Goal: Subscribe to service/newsletter

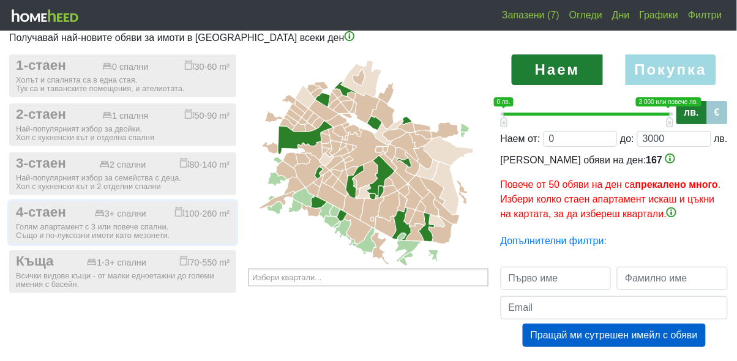
click at [157, 223] on div "Голям апартамент с 3 или повече спални. Също и по-луксозни имоти като мезонети." at bounding box center [123, 231] width 214 height 17
checkbox input "true"
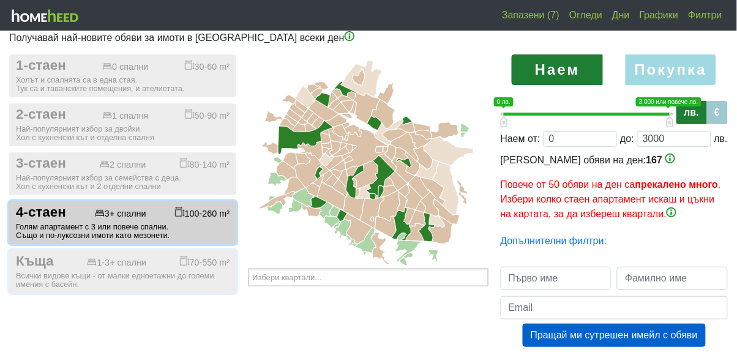
click at [123, 275] on div "Всички видове къщи - от малки едноетажни до големи имения с басейн." at bounding box center [123, 280] width 214 height 17
checkbox input "true"
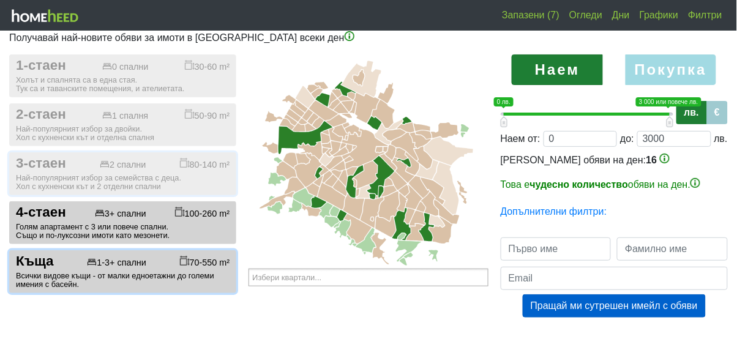
click at [129, 175] on div "Най-популярният избор за семейства с деца. Хол с кухненски кът и 2 отделни спал…" at bounding box center [123, 182] width 214 height 17
checkbox input "true"
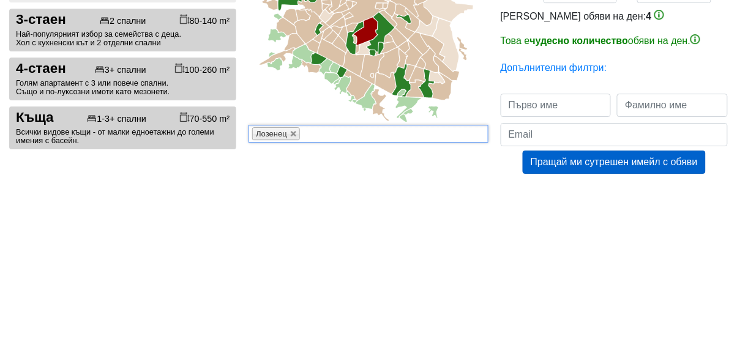
click at [364, 195] on icon at bounding box center [363, 191] width 14 height 13
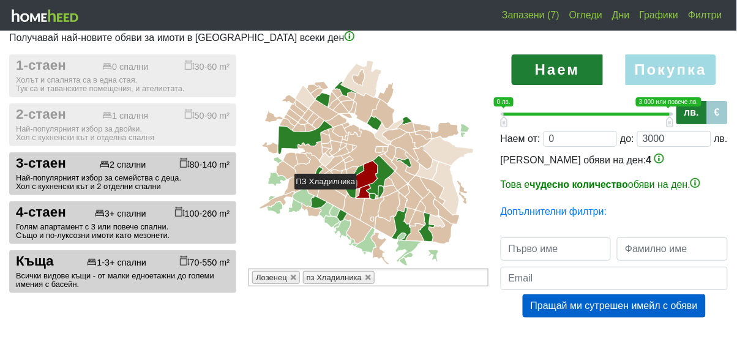
click at [383, 170] on icon at bounding box center [381, 175] width 28 height 39
click at [358, 185] on icon at bounding box center [366, 175] width 24 height 28
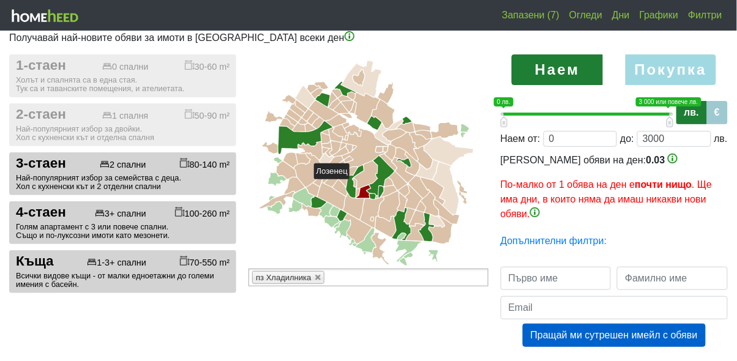
click at [373, 170] on icon at bounding box center [366, 175] width 24 height 28
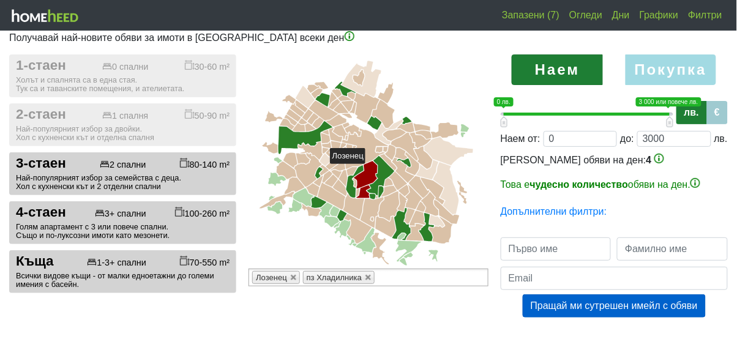
click at [347, 190] on icon at bounding box center [356, 181] width 18 height 32
click at [369, 153] on icon at bounding box center [365, 149] width 46 height 40
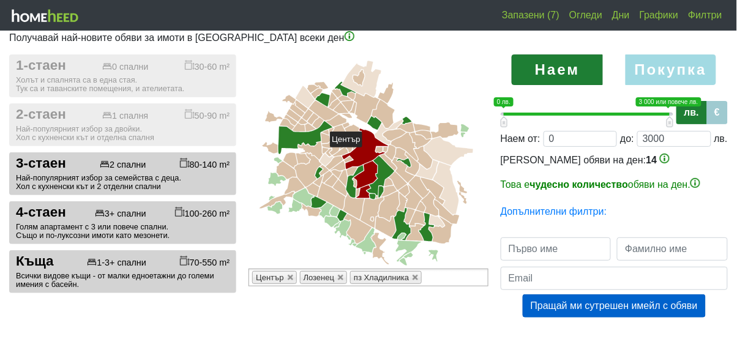
click at [369, 154] on icon at bounding box center [365, 149] width 46 height 40
click at [356, 173] on icon at bounding box center [356, 181] width 18 height 32
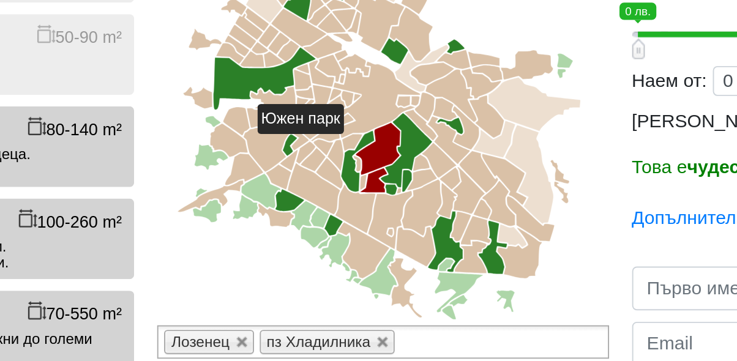
click at [353, 171] on icon at bounding box center [352, 171] width 10 height 9
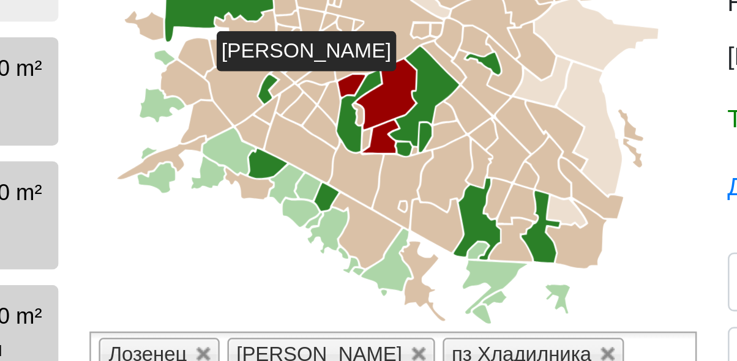
click at [343, 177] on icon at bounding box center [343, 178] width 9 height 17
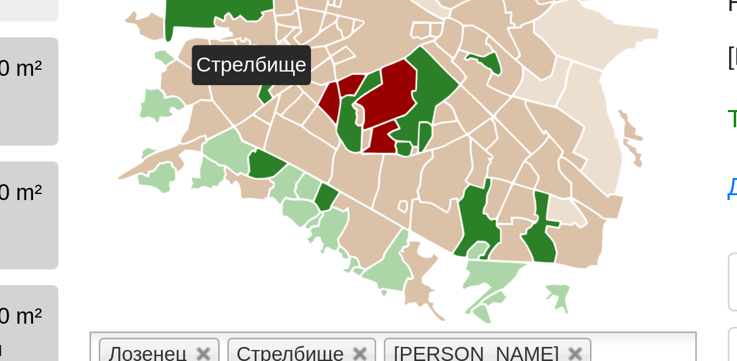
click at [342, 189] on icon at bounding box center [340, 188] width 14 height 17
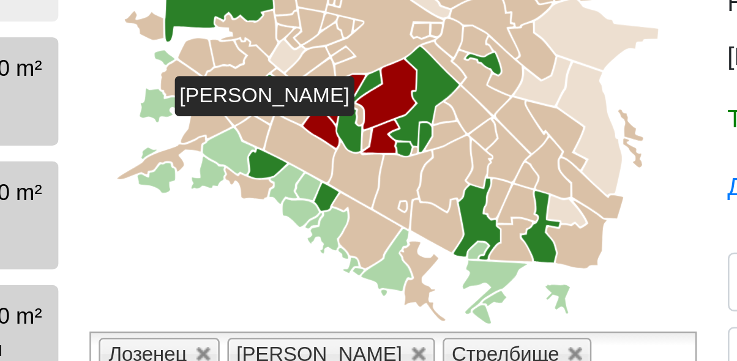
click at [359, 194] on icon at bounding box center [357, 193] width 3 height 8
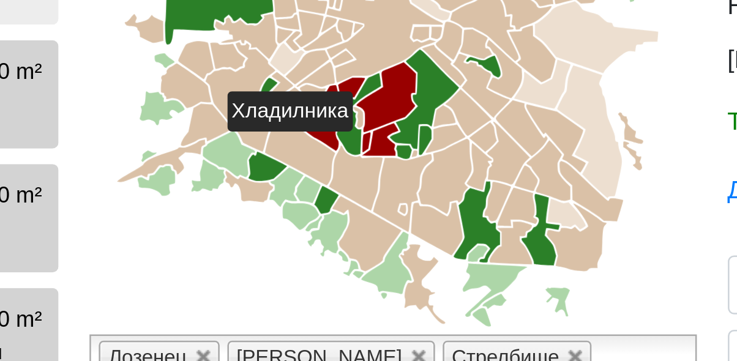
click at [355, 181] on icon at bounding box center [355, 183] width 4 height 8
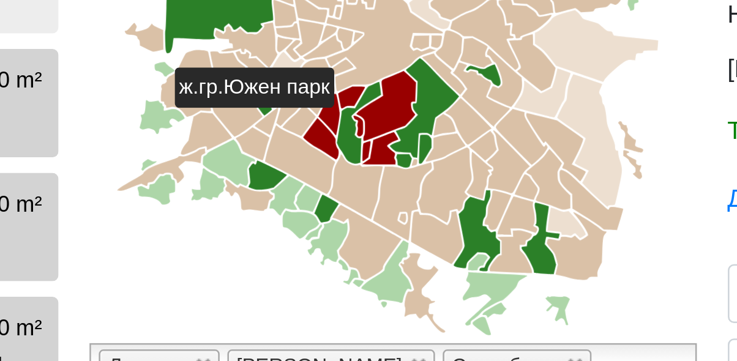
click at [390, 184] on icon at bounding box center [388, 182] width 9 height 9
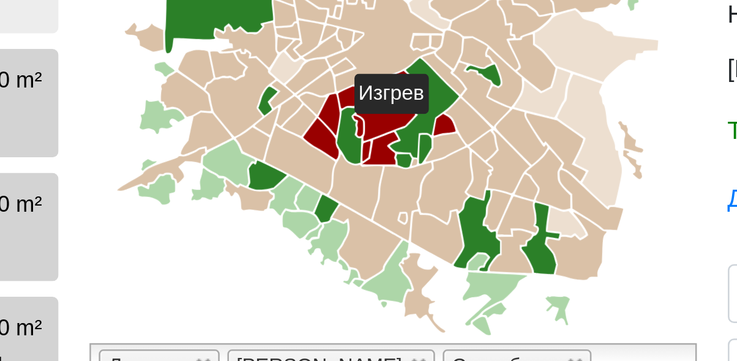
click at [392, 182] on icon at bounding box center [388, 182] width 9 height 9
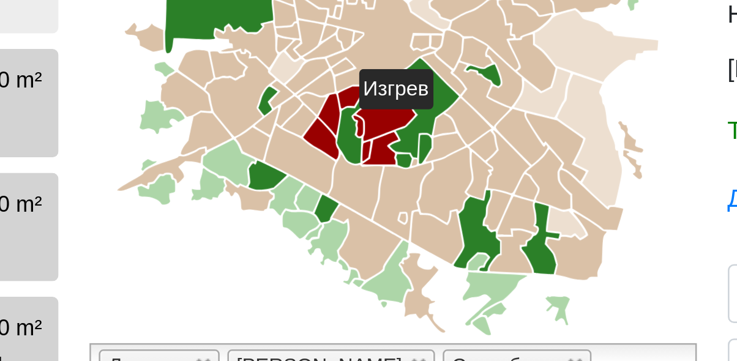
click at [351, 167] on icon at bounding box center [365, 149] width 46 height 40
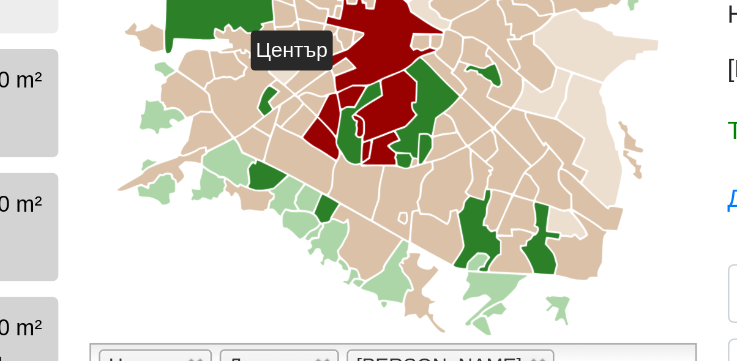
click at [370, 151] on icon at bounding box center [365, 149] width 46 height 40
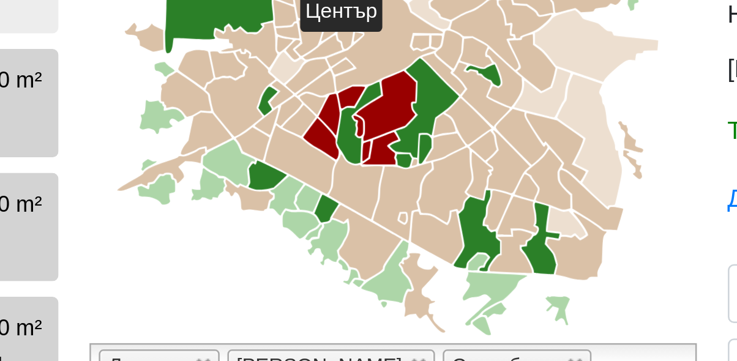
click at [337, 174] on icon at bounding box center [337, 174] width 10 height 9
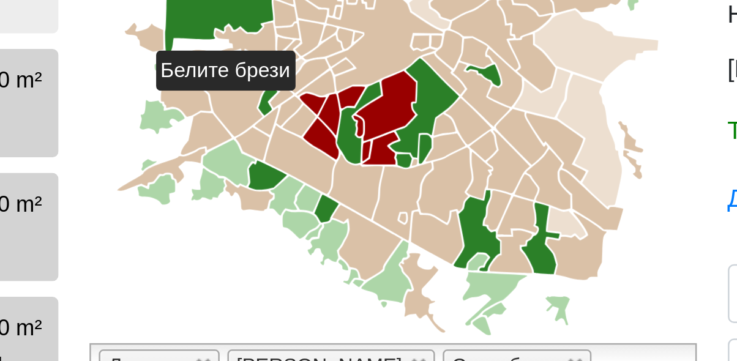
click at [345, 179] on icon at bounding box center [343, 178] width 9 height 17
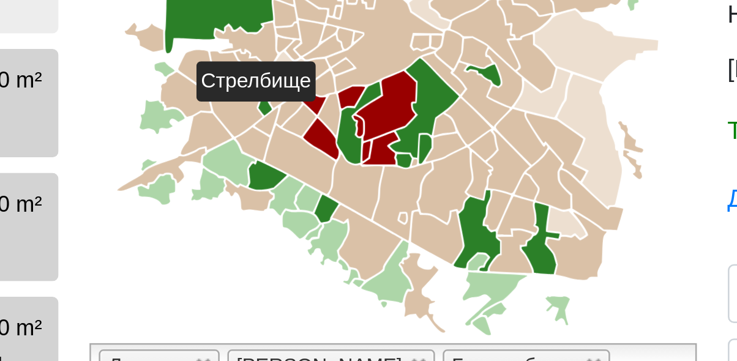
click at [346, 178] on icon at bounding box center [343, 178] width 9 height 17
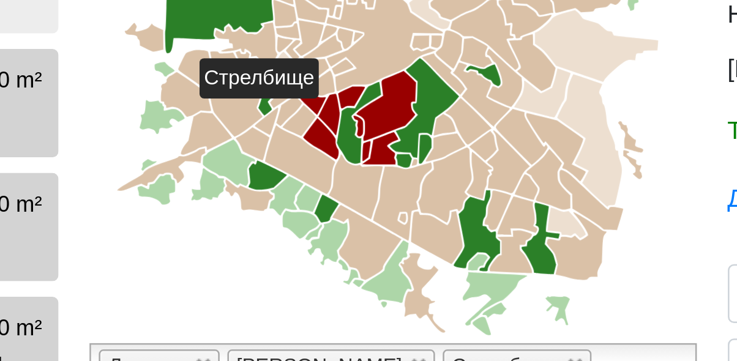
click at [353, 172] on icon at bounding box center [352, 171] width 10 height 9
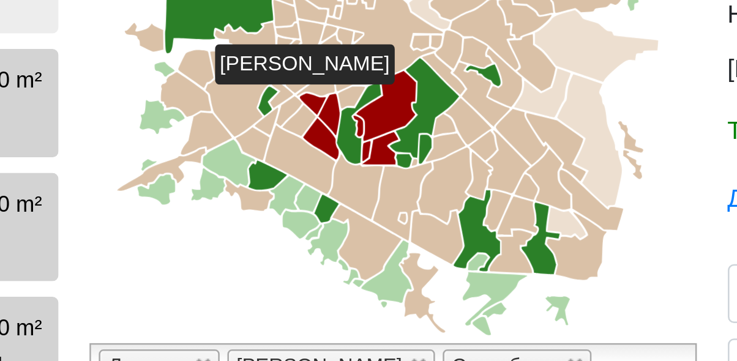
click at [353, 173] on icon at bounding box center [352, 171] width 10 height 9
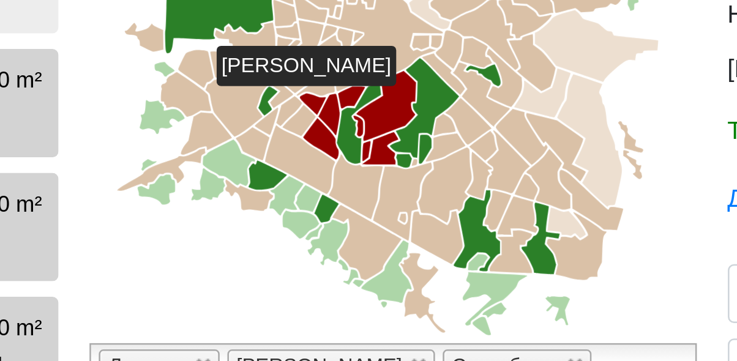
click at [335, 181] on icon at bounding box center [331, 180] width 13 height 12
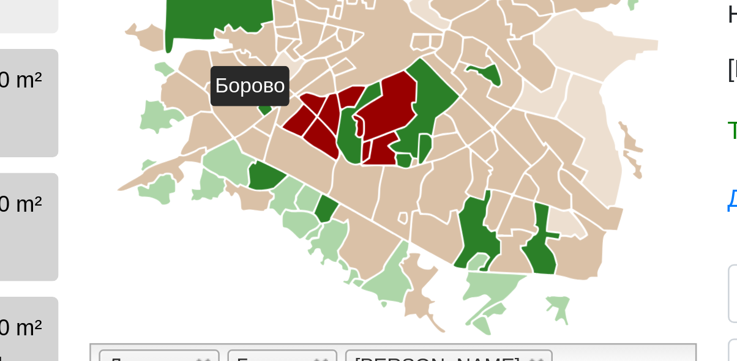
click at [343, 167] on icon at bounding box center [338, 166] width 15 height 10
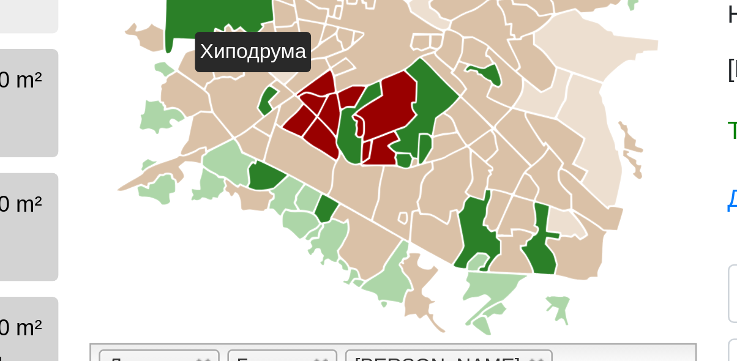
click at [329, 177] on icon at bounding box center [328, 177] width 10 height 12
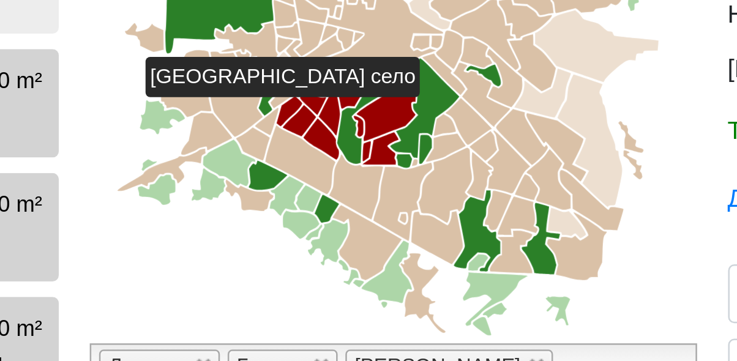
click at [337, 162] on icon at bounding box center [334, 162] width 17 height 13
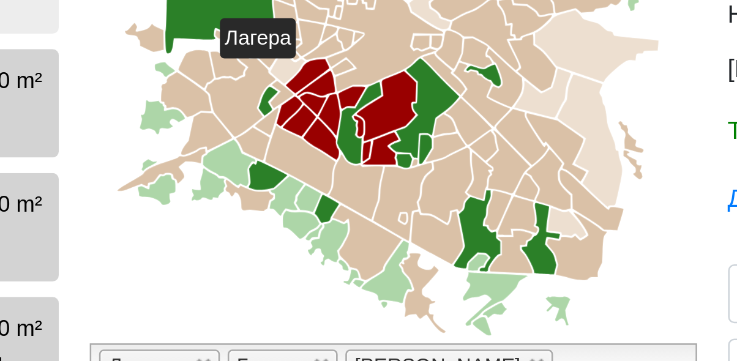
click at [326, 170] on icon at bounding box center [324, 170] width 9 height 11
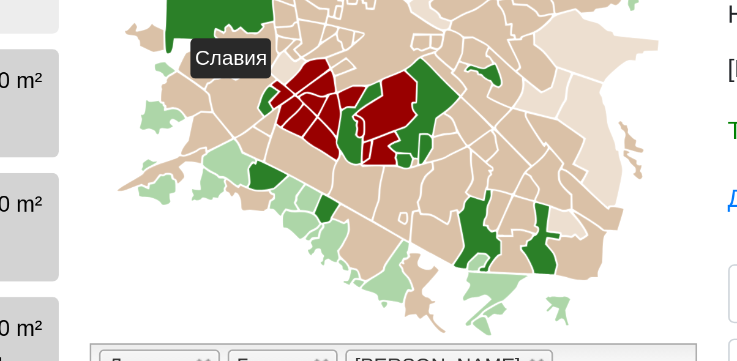
click at [361, 152] on icon at bounding box center [365, 149] width 46 height 40
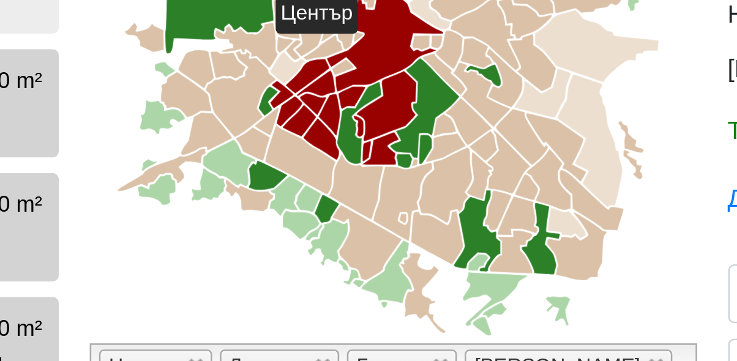
click at [369, 152] on icon at bounding box center [365, 149] width 46 height 40
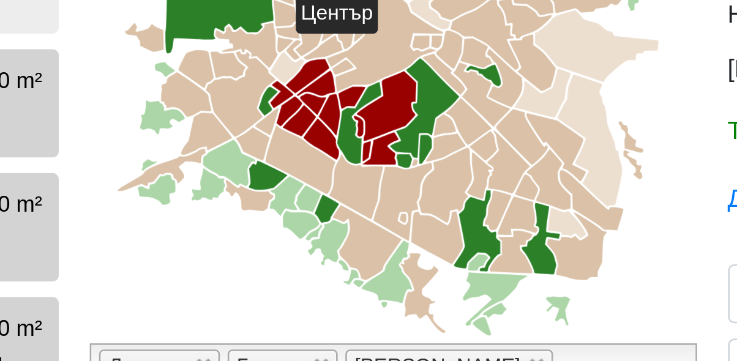
click at [348, 159] on icon at bounding box center [349, 160] width 9 height 6
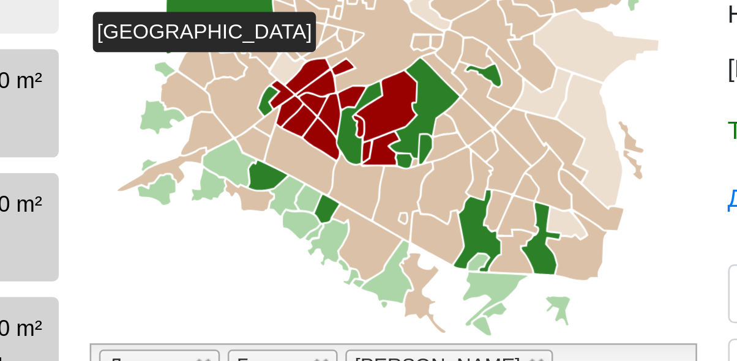
click at [344, 152] on icon at bounding box center [340, 152] width 15 height 10
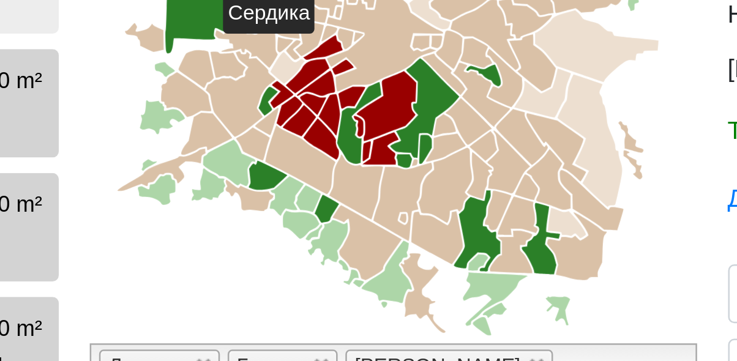
click at [326, 161] on icon at bounding box center [326, 160] width 13 height 13
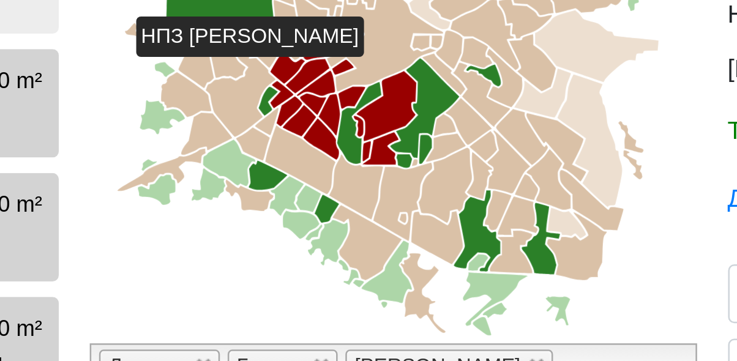
click at [328, 161] on icon at bounding box center [326, 160] width 13 height 13
click at [390, 181] on icon at bounding box center [388, 182] width 9 height 9
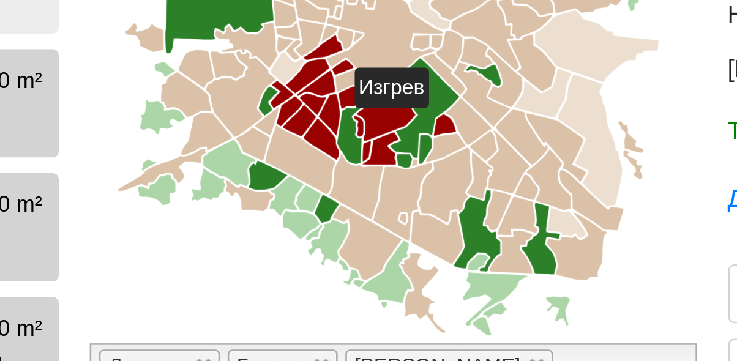
click at [360, 207] on icon at bounding box center [353, 207] width 21 height 26
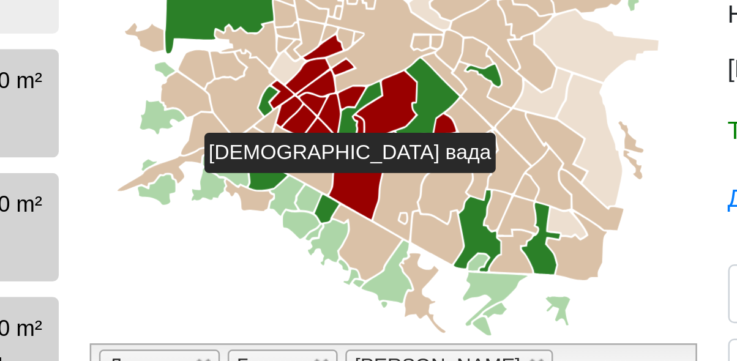
click at [392, 184] on icon at bounding box center [388, 182] width 9 height 9
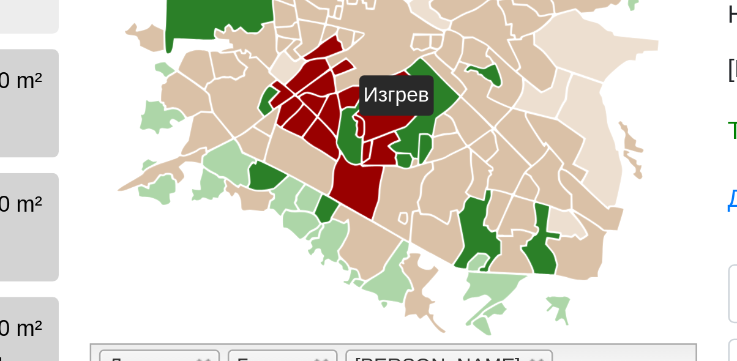
click at [339, 198] on icon at bounding box center [332, 196] width 28 height 28
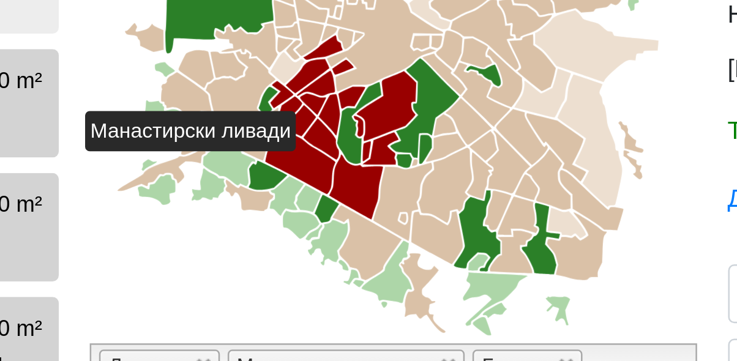
click at [374, 208] on icon at bounding box center [372, 212] width 23 height 31
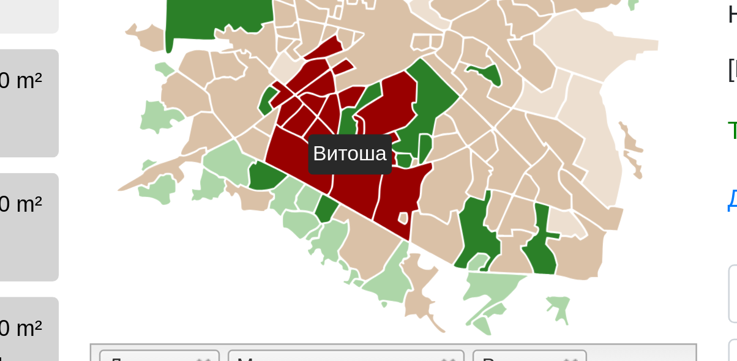
click at [372, 208] on icon at bounding box center [372, 212] width 23 height 31
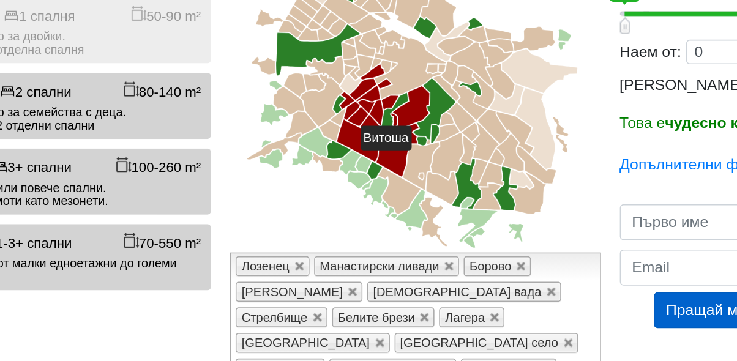
click at [299, 245] on icon at bounding box center [368, 161] width 246 height 214
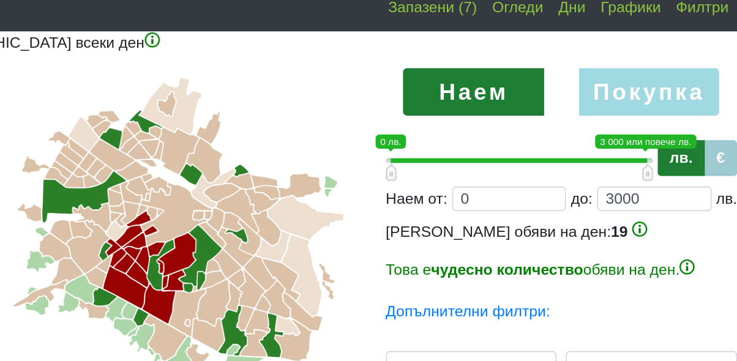
click at [676, 66] on label "Покупка" at bounding box center [671, 69] width 91 height 31
radio input "true"
type input "0;2000000"
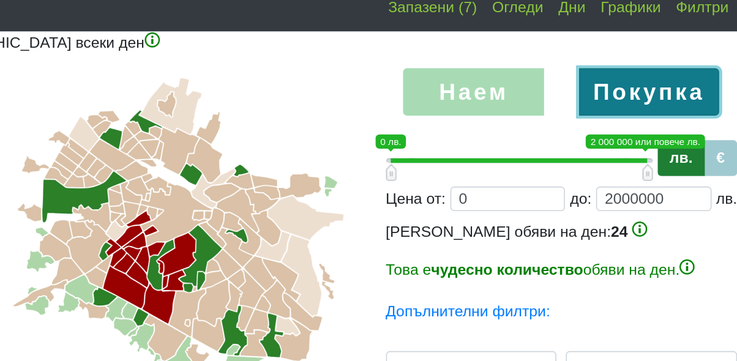
click at [688, 212] on div "Допълнителни филтри:" at bounding box center [614, 211] width 227 height 15
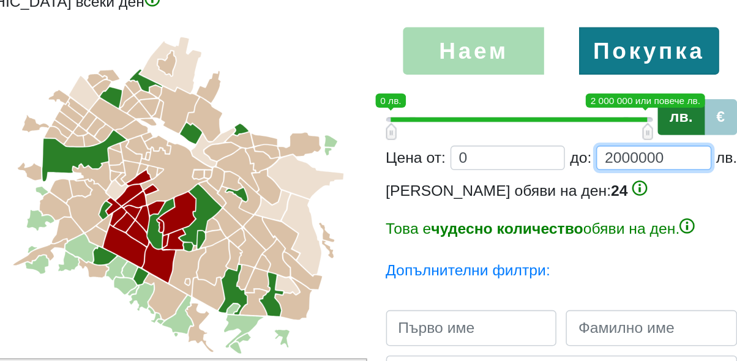
click at [691, 139] on input "2000000" at bounding box center [674, 139] width 75 height 16
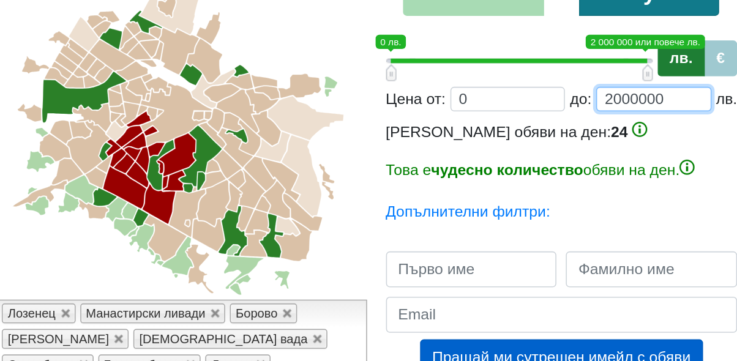
type input "200000"
type input "0;200000"
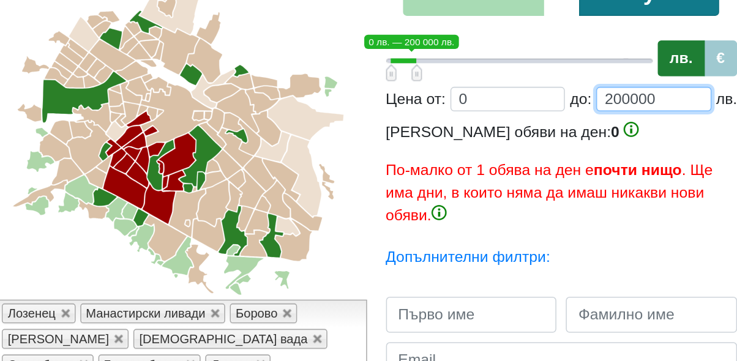
type input "20000"
type input "0;20000"
type input "2000"
type input "0;2000"
type input "200"
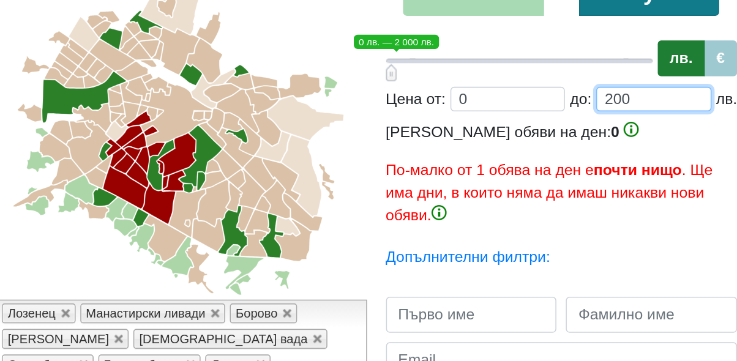
type input "0;200"
type input "20"
type input "0;20"
type input "2"
type input "0;2"
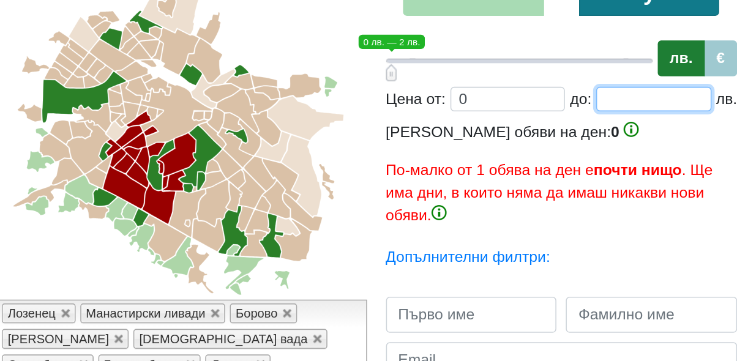
type input "3"
type input "0;3"
type input "30"
type input "0;30"
type input "300"
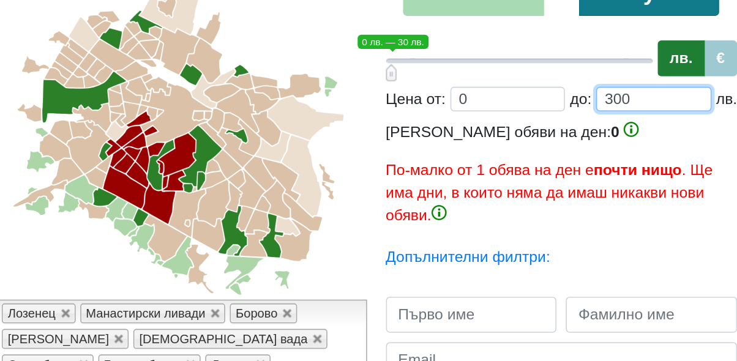
type input "0;300"
type input "3000"
type input "0;3000"
type input "30000"
type input "0;30000"
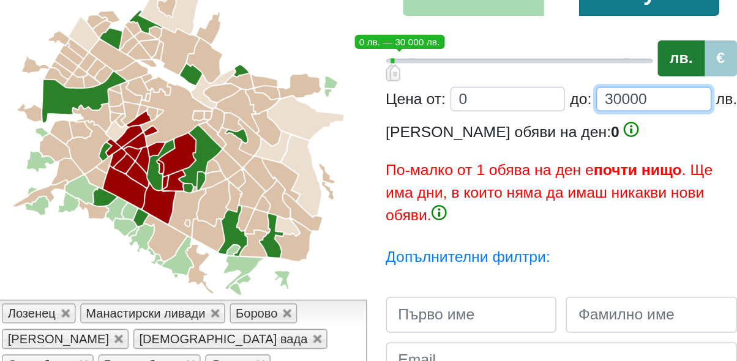
type input "300000"
type input "0;300000"
type input "3000000"
type input "0;3000000"
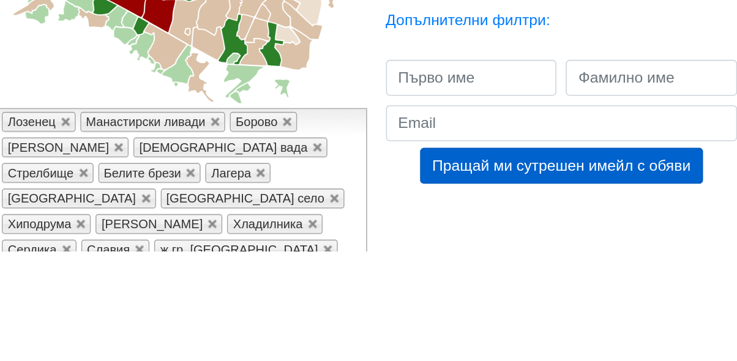
type input "3000000"
click at [585, 250] on input "text" at bounding box center [556, 249] width 111 height 23
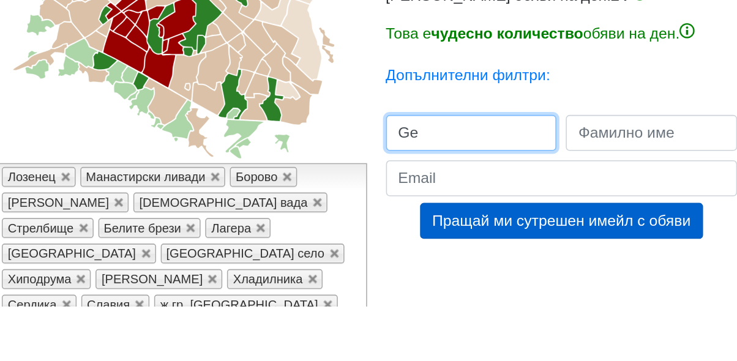
type input "G"
type input "genoveva"
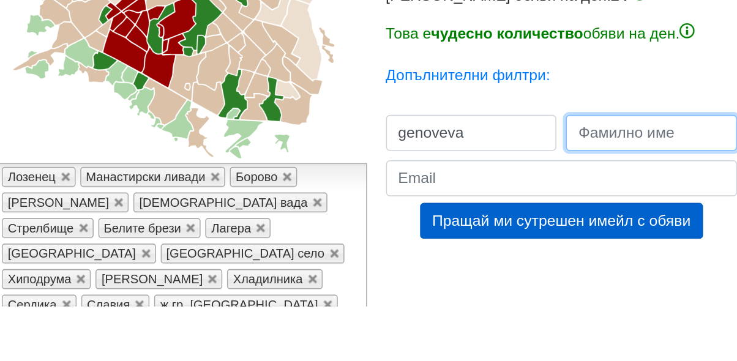
click at [642, 249] on input "text" at bounding box center [672, 249] width 111 height 23
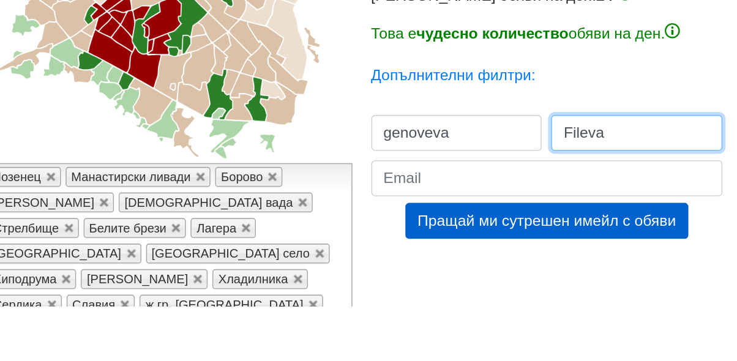
type input "Fileva"
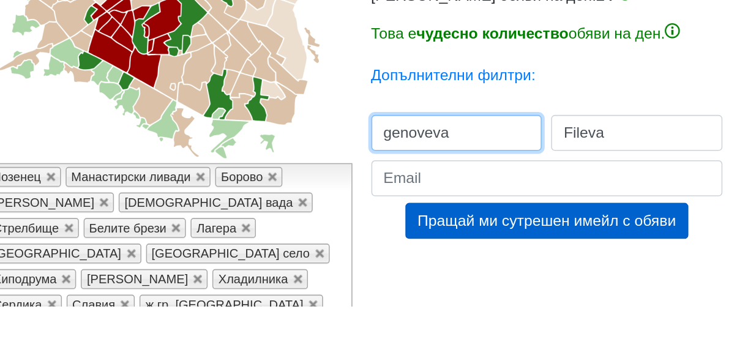
click at [514, 253] on input "genoveva" at bounding box center [556, 249] width 111 height 23
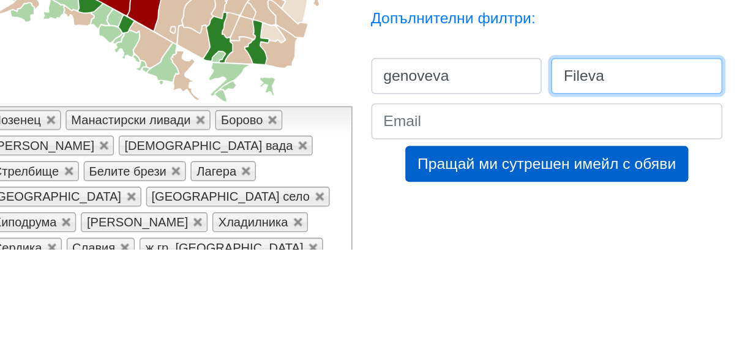
click at [627, 247] on input "Fileva" at bounding box center [672, 249] width 111 height 23
click at [626, 250] on input "Fileva" at bounding box center [672, 249] width 111 height 23
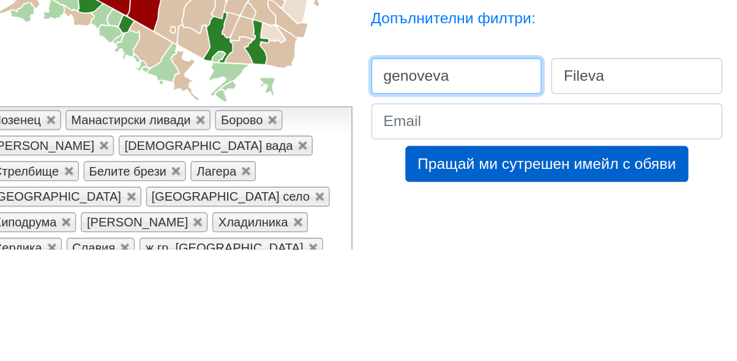
click at [512, 249] on input "genoveva" at bounding box center [556, 249] width 111 height 23
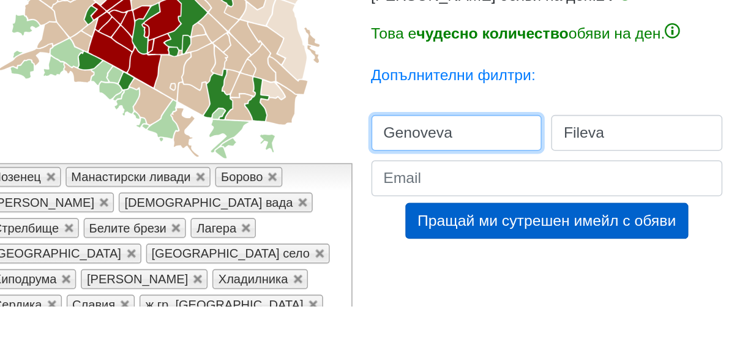
type input "Genoveva"
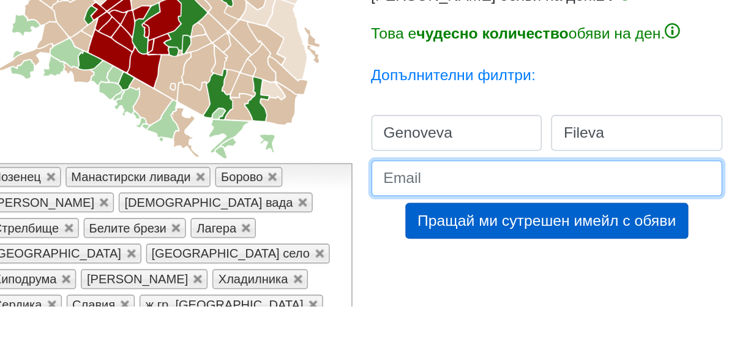
click at [548, 276] on input "email" at bounding box center [614, 278] width 227 height 23
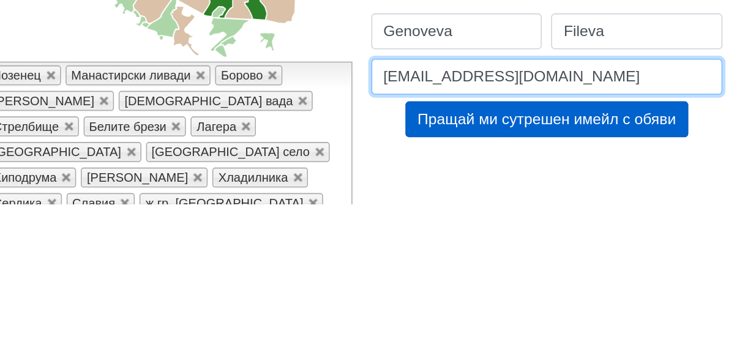
type input "[EMAIL_ADDRESS][DOMAIN_NAME]"
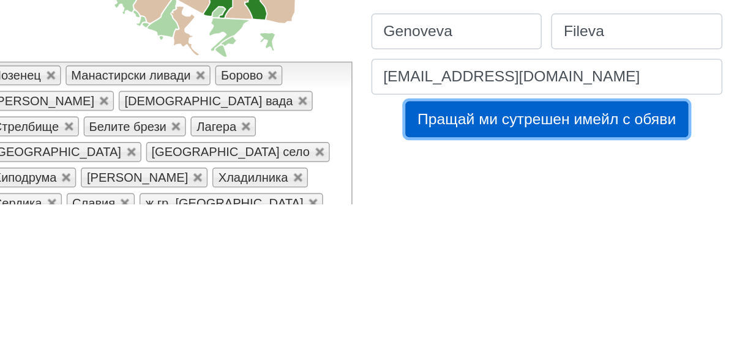
click at [684, 308] on button "Пращай ми сутрешен имейл с обяви" at bounding box center [614, 305] width 183 height 23
